Goal: Navigation & Orientation: Find specific page/section

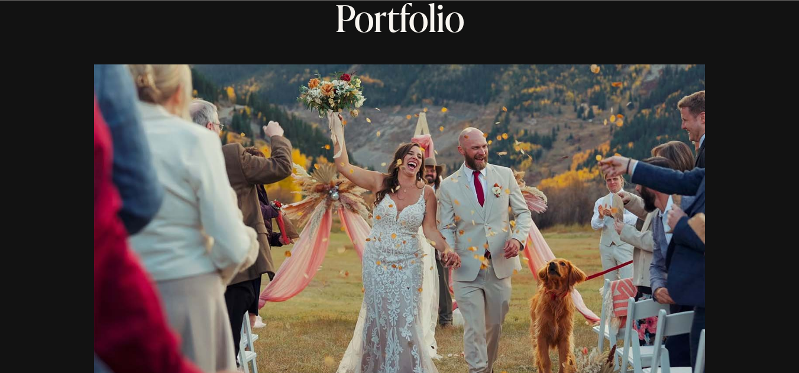
scroll to position [795, 0]
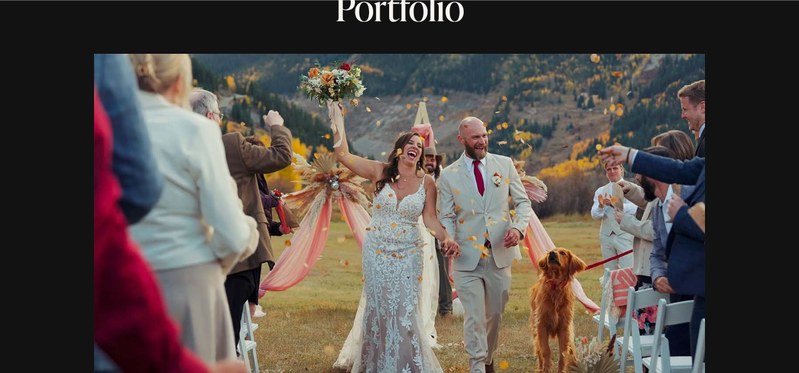
click at [421, 321] on div at bounding box center [400, 221] width 612 height 335
